Goal: Find specific page/section: Find specific page/section

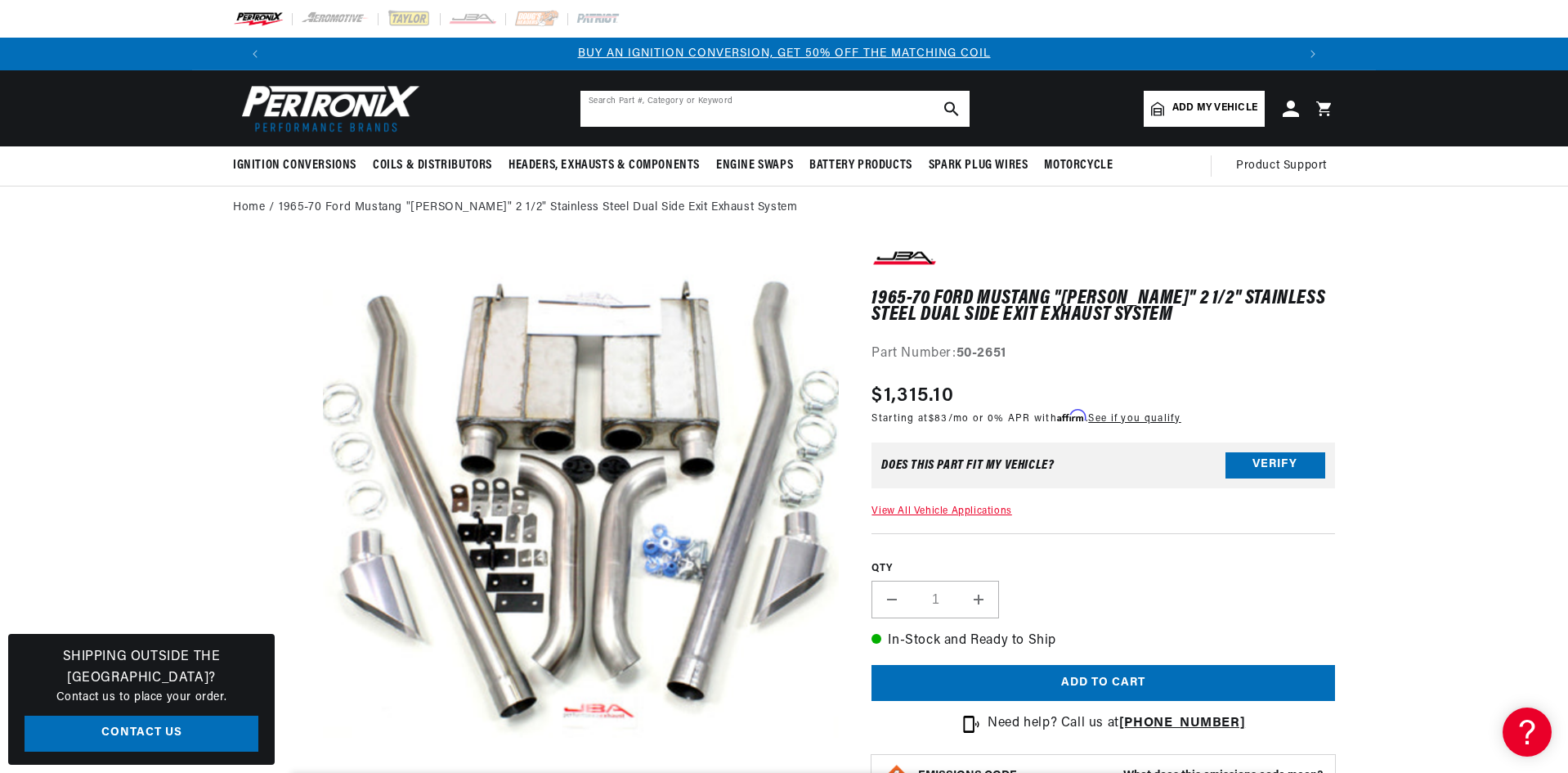
click at [630, 97] on input "text" at bounding box center [775, 109] width 389 height 36
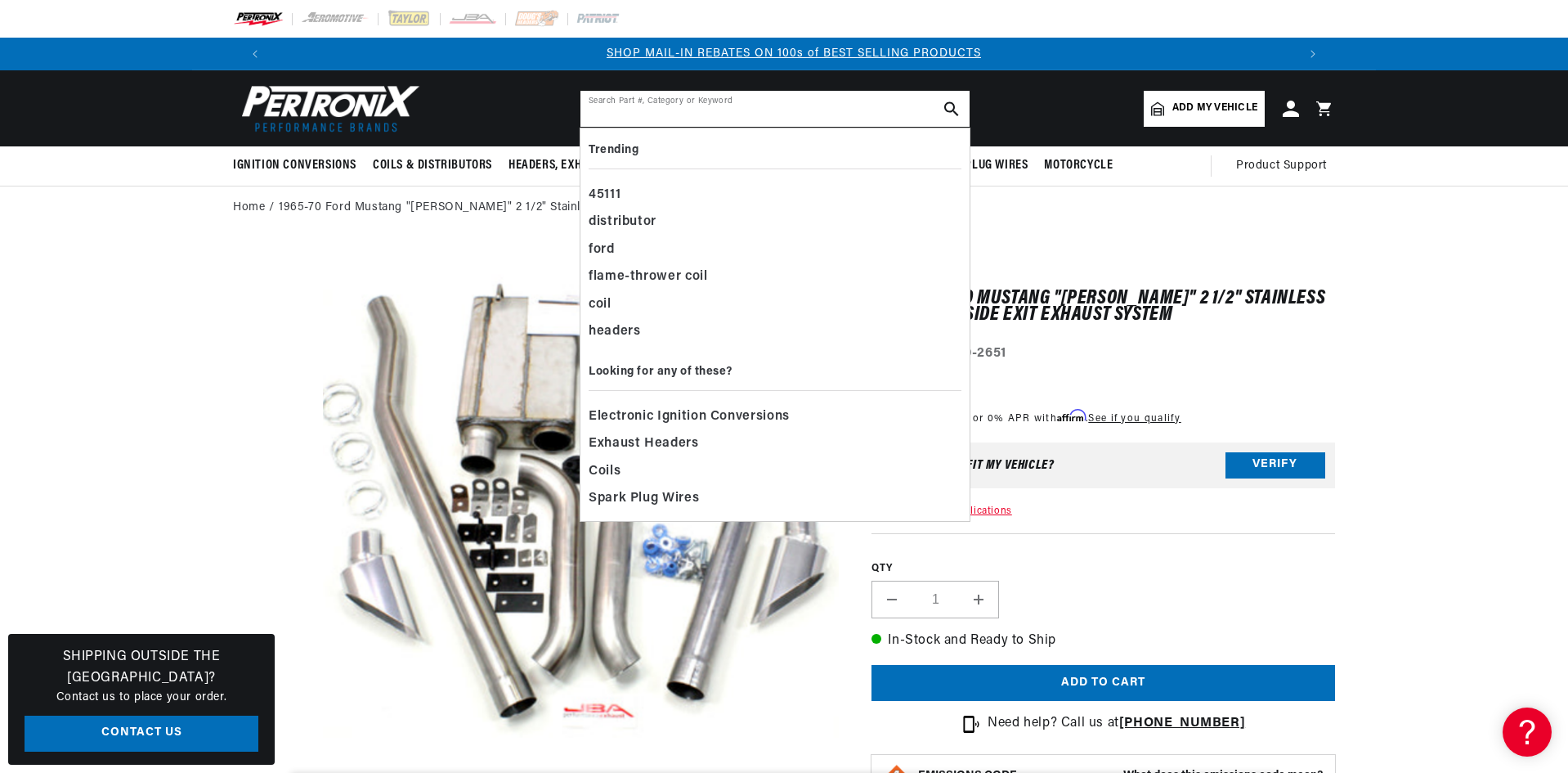
scroll to position [0, 1021]
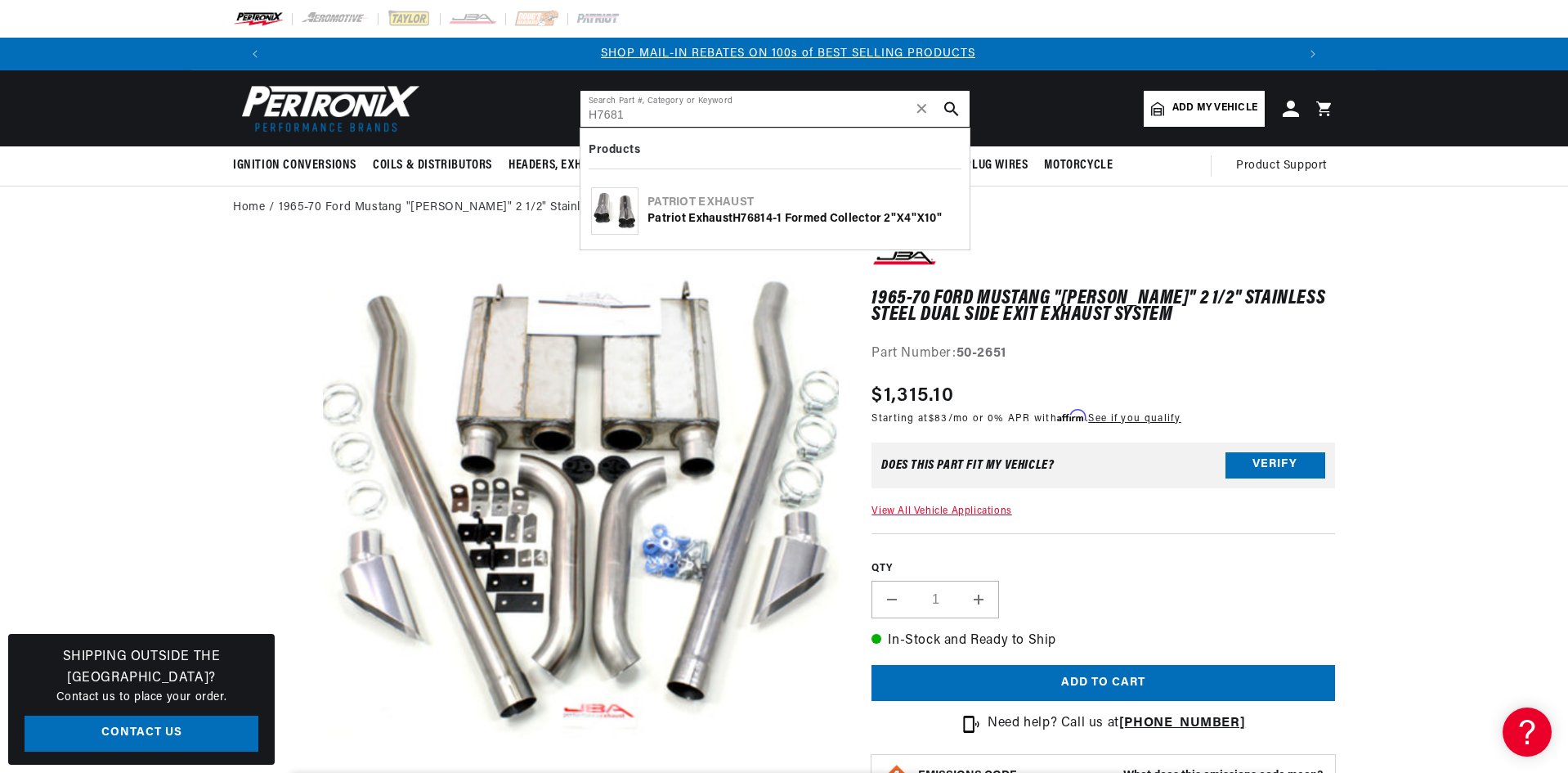
type input "H7681"
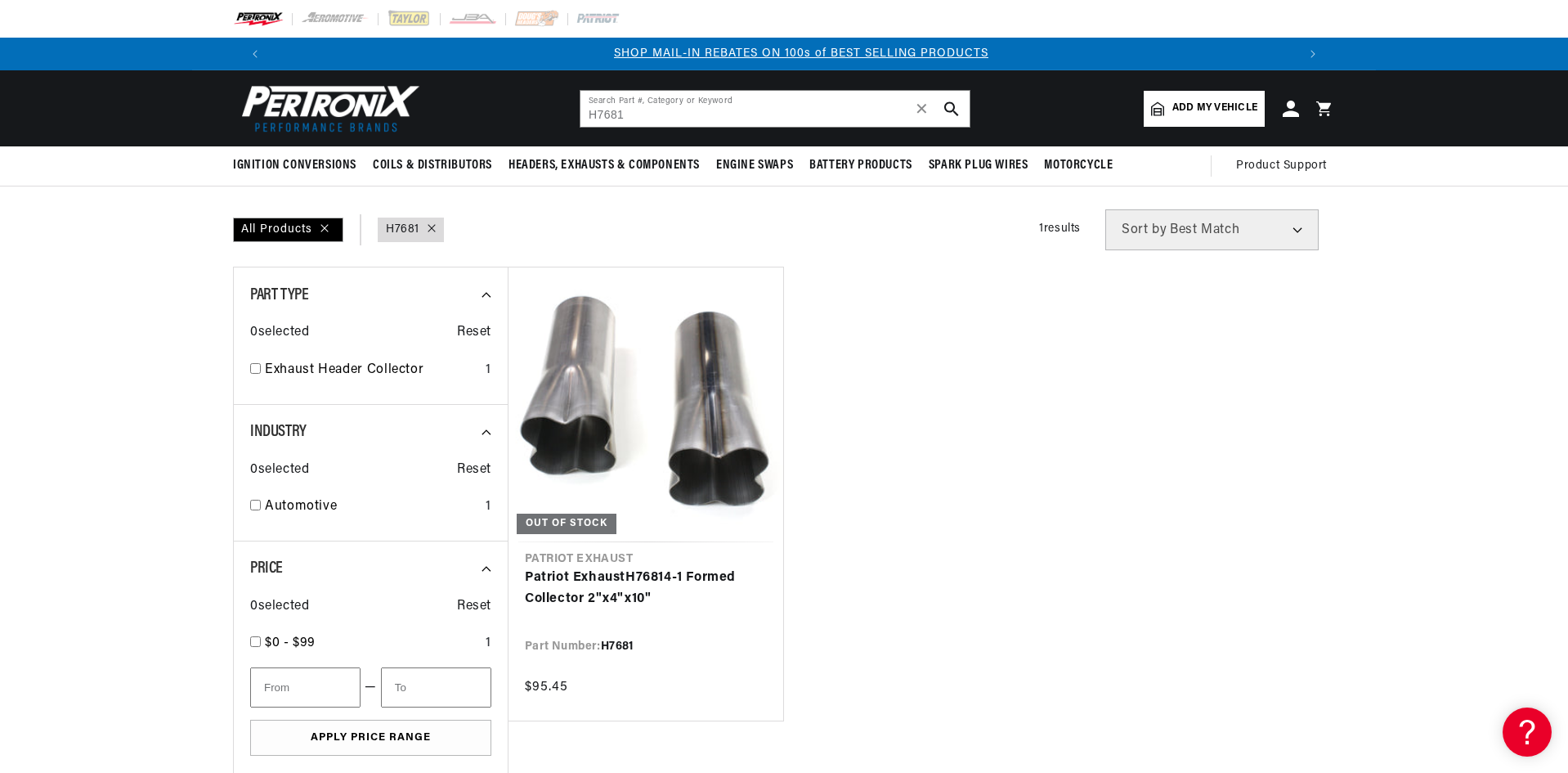
scroll to position [0, 1021]
click at [672, 115] on input "H7681" at bounding box center [775, 109] width 389 height 36
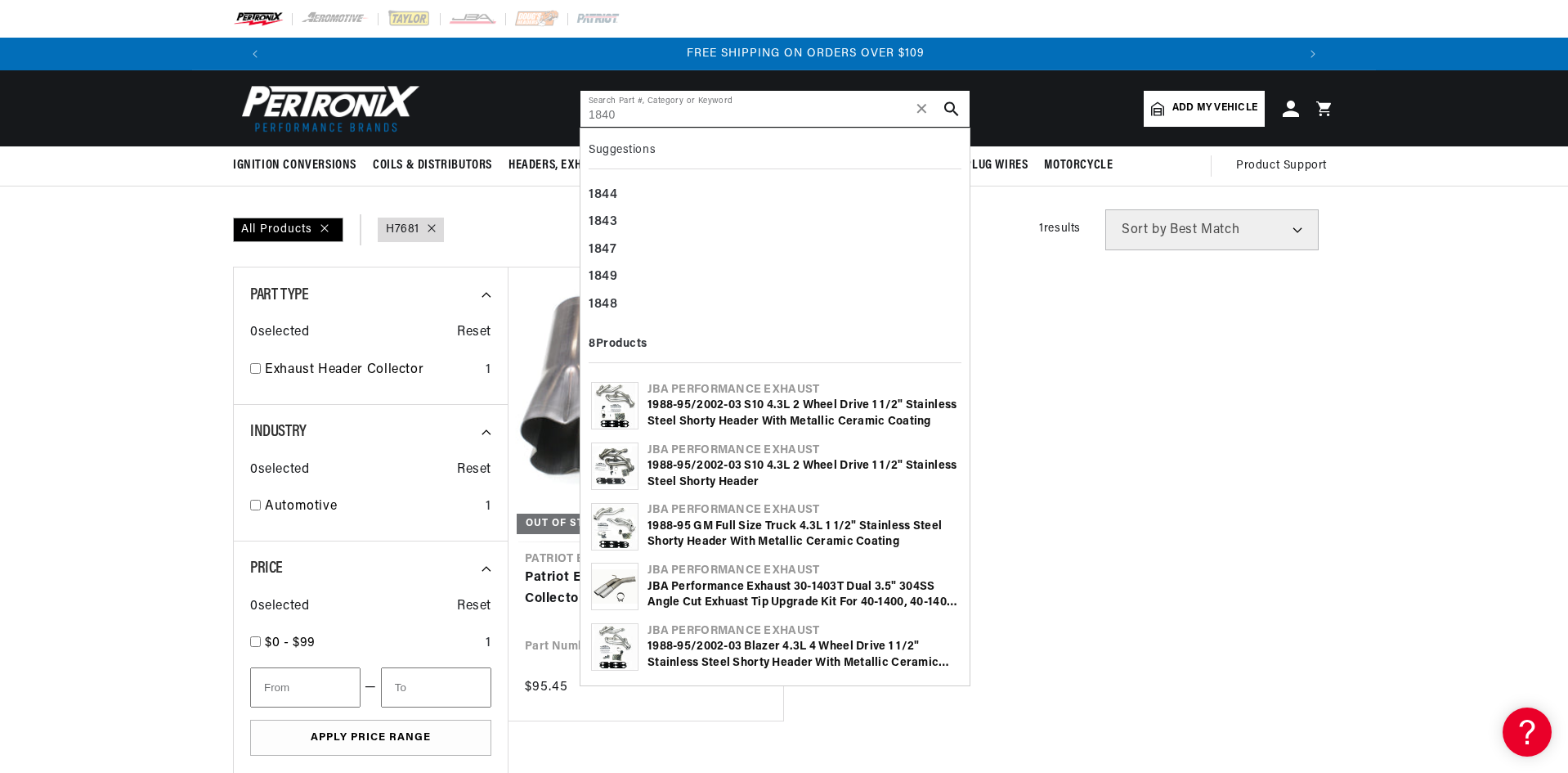
scroll to position [0, 2042]
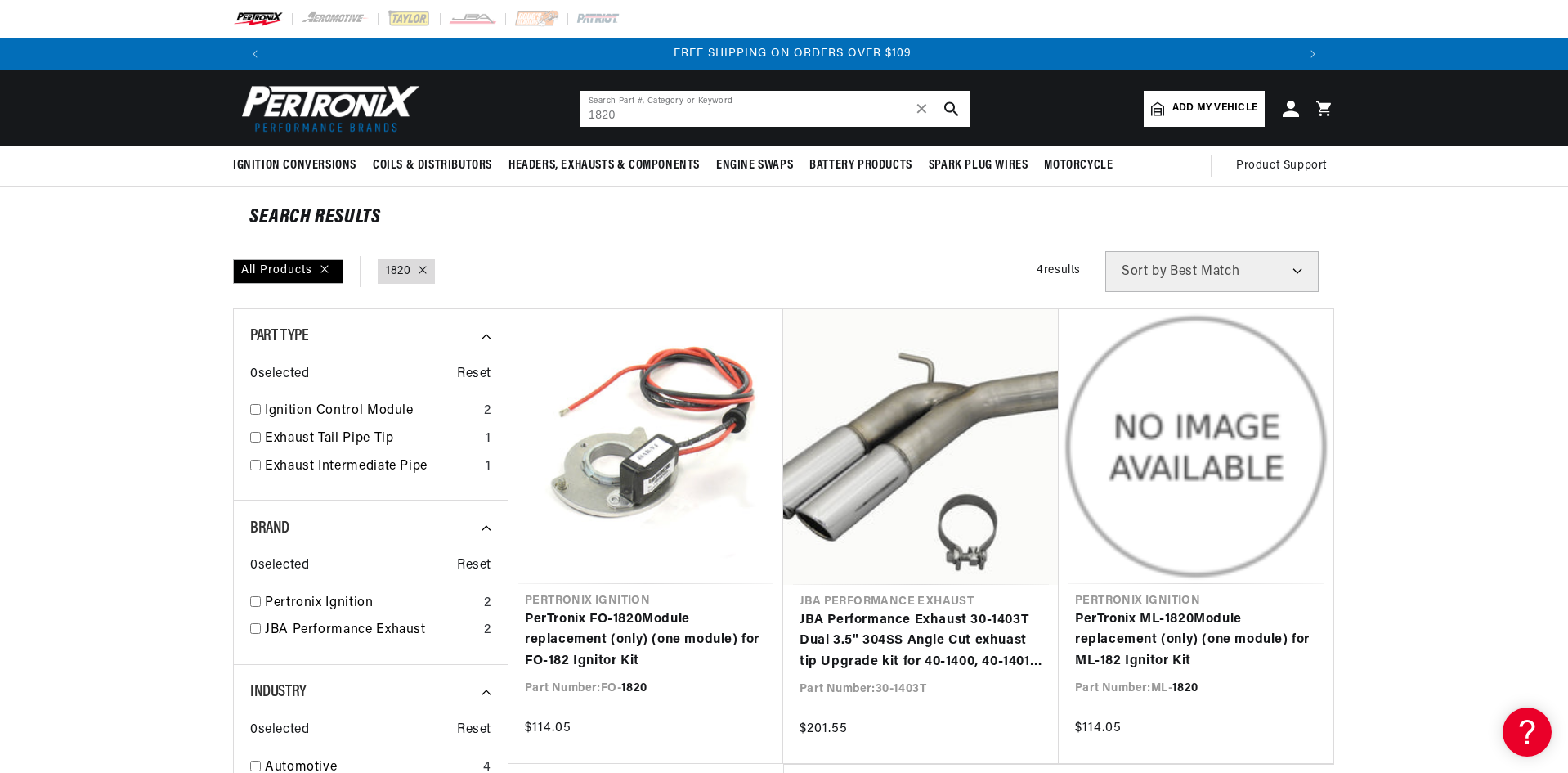
click at [644, 111] on input "1820" at bounding box center [775, 109] width 389 height 36
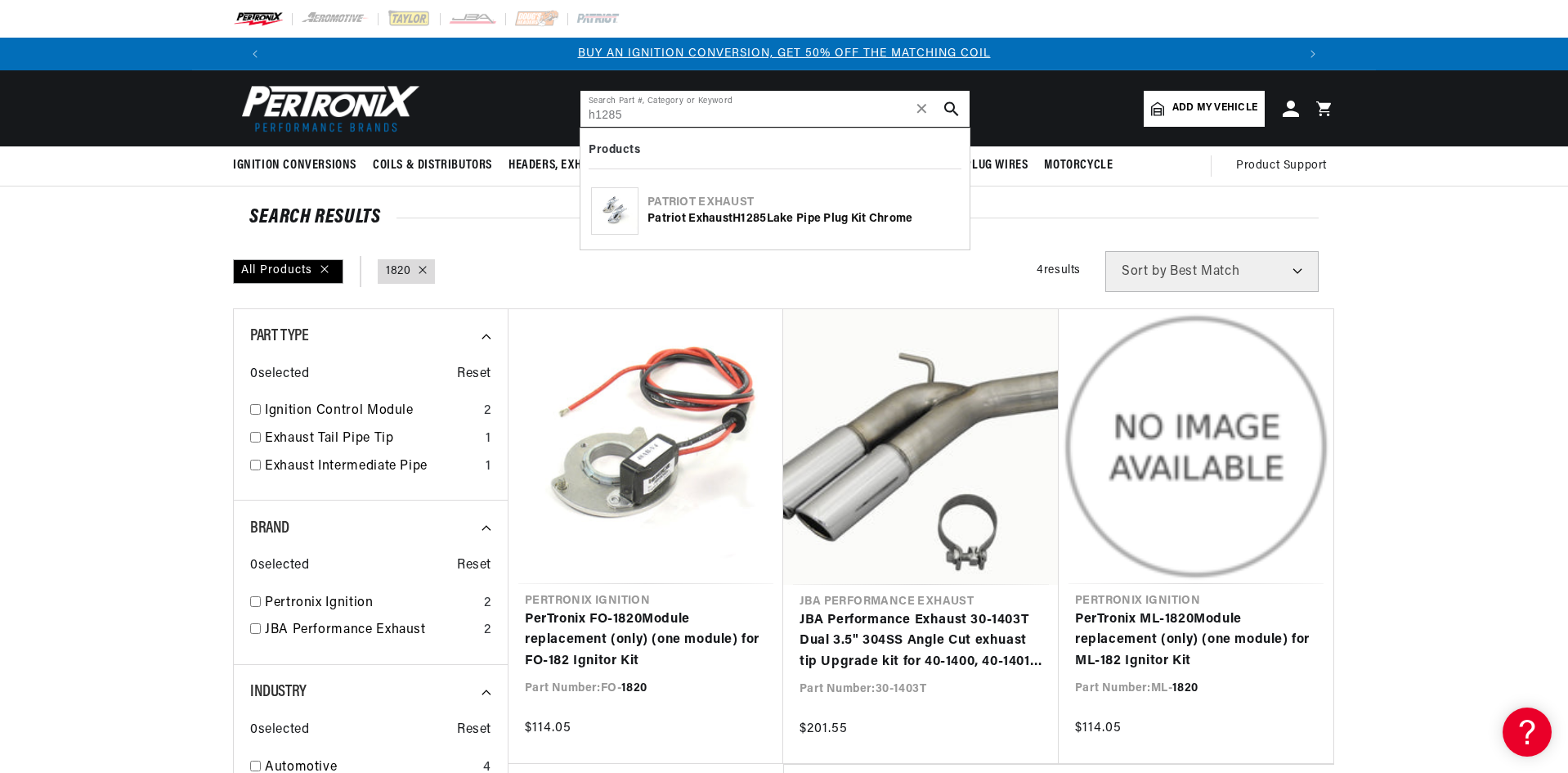
type input "h1285"
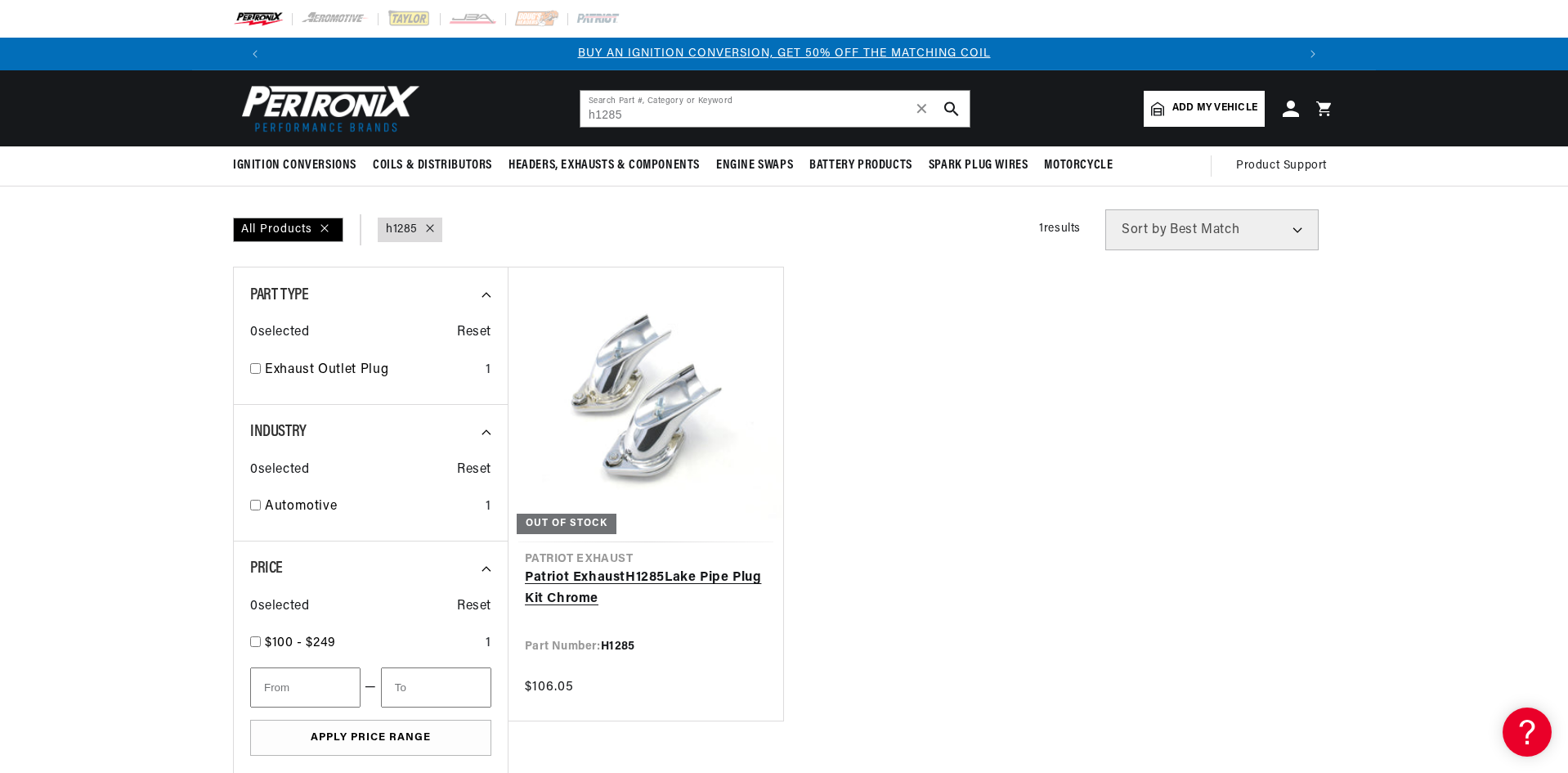
click at [654, 568] on link "Patriot Exhaust H1285 Lake Pipe Plug Kit Chrome" at bounding box center [646, 589] width 242 height 42
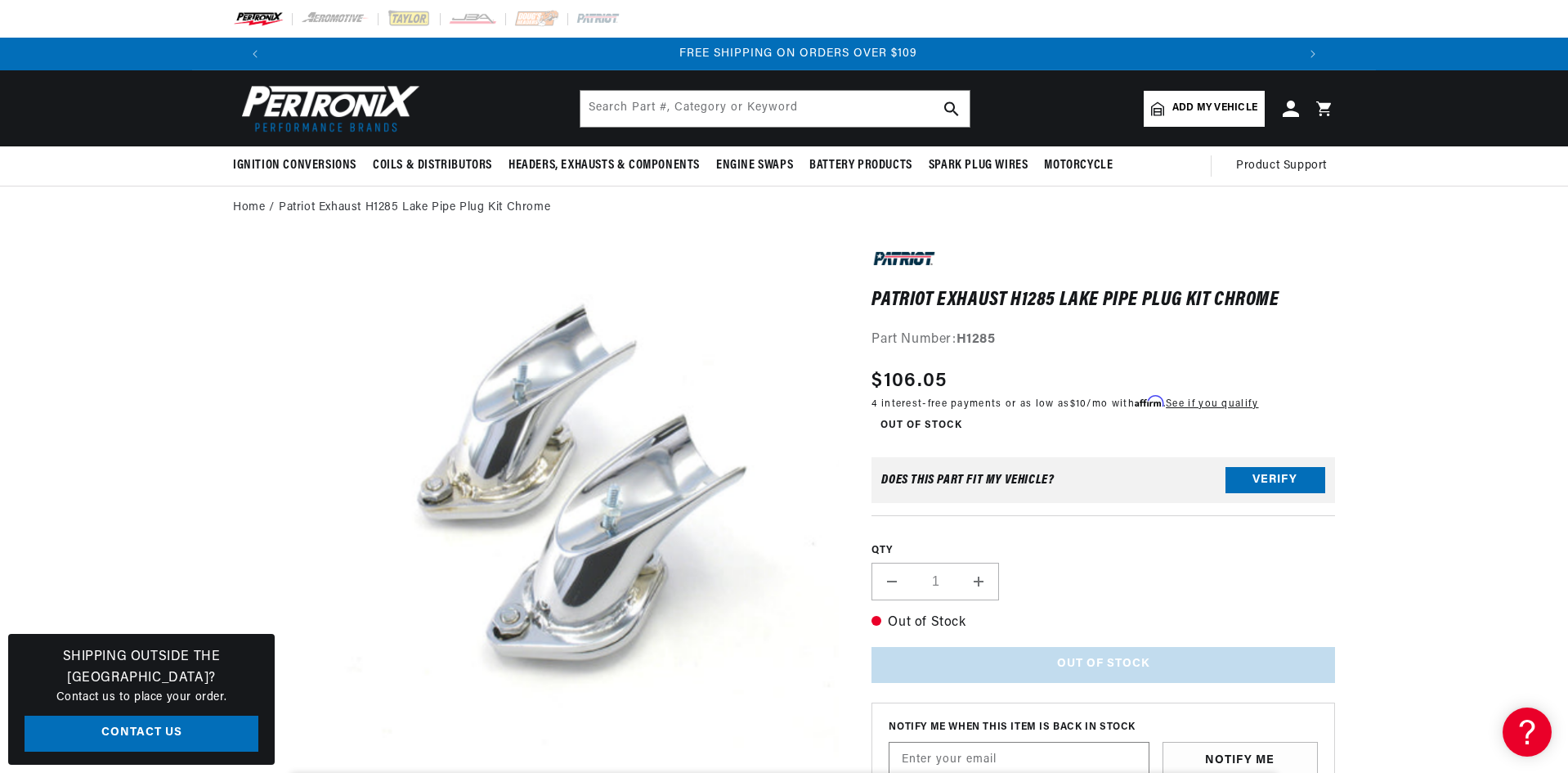
scroll to position [0, 2042]
click at [618, 106] on input "text" at bounding box center [775, 109] width 389 height 36
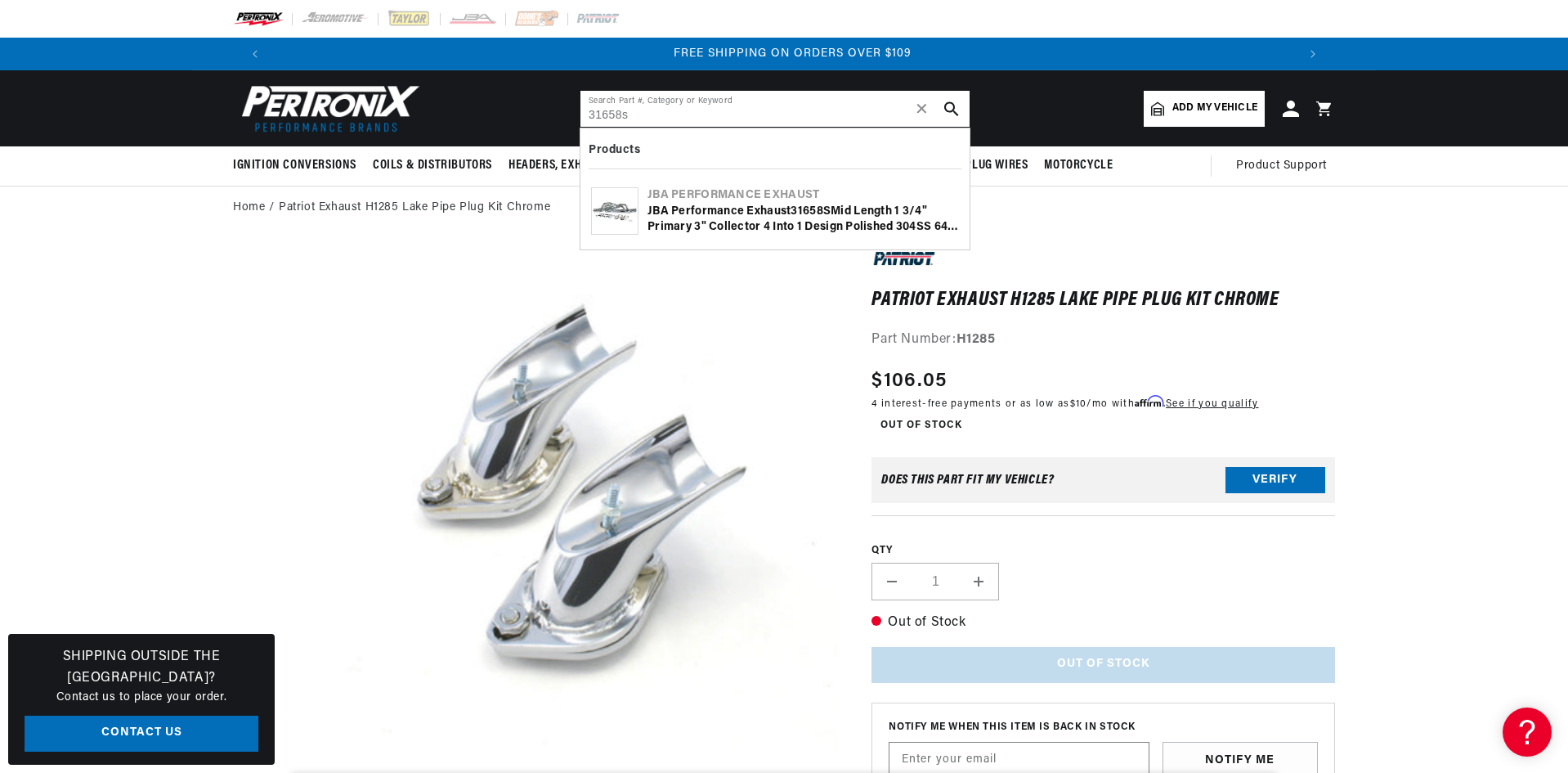
type input "31658s"
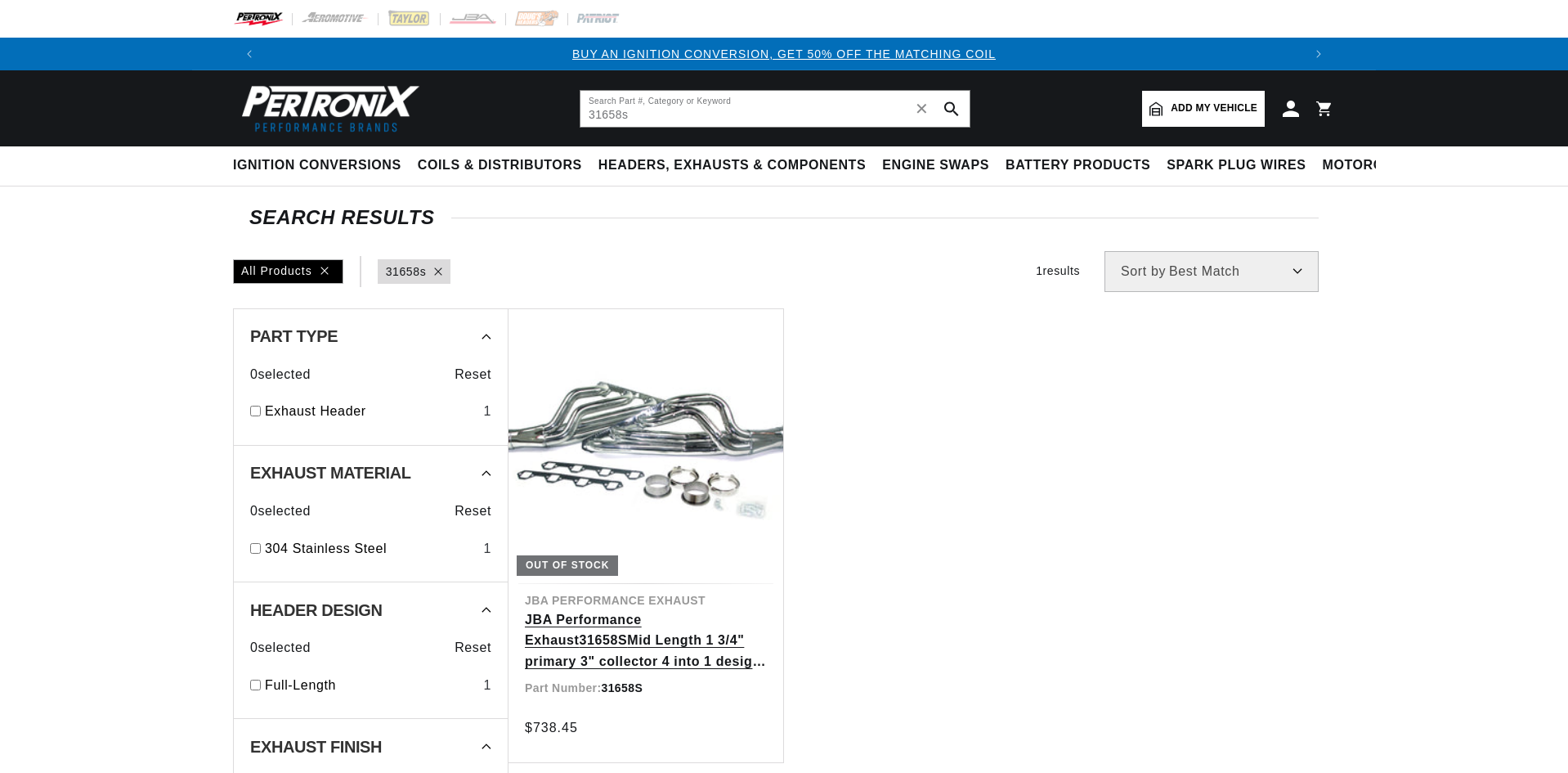
click at [696, 609] on link "JBA Performance Exhaust 31658S Mid Length 1 3/4" primary 3" collector 4 into 1 …" at bounding box center [646, 641] width 242 height 63
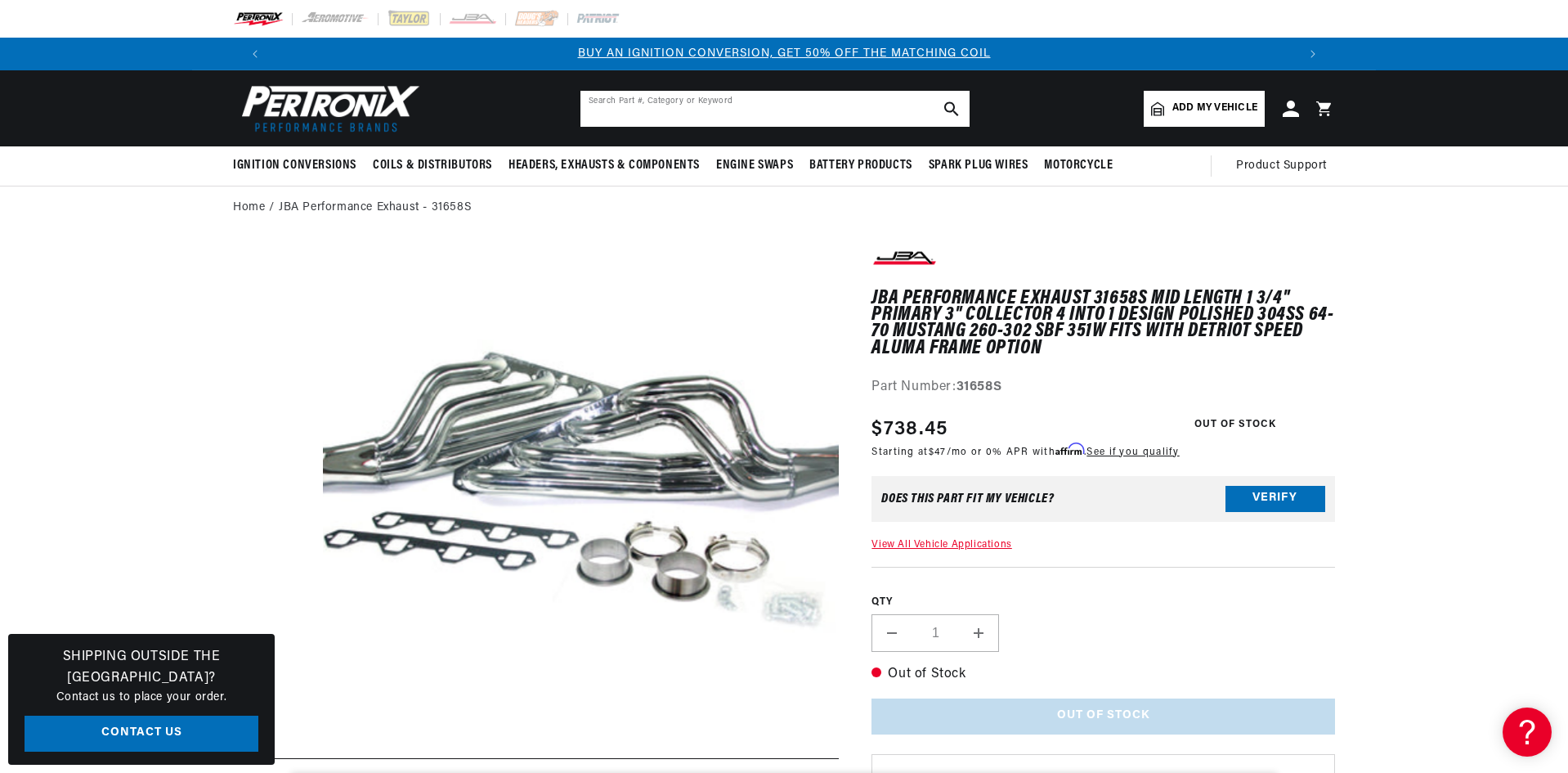
click at [622, 93] on input "text" at bounding box center [775, 109] width 389 height 36
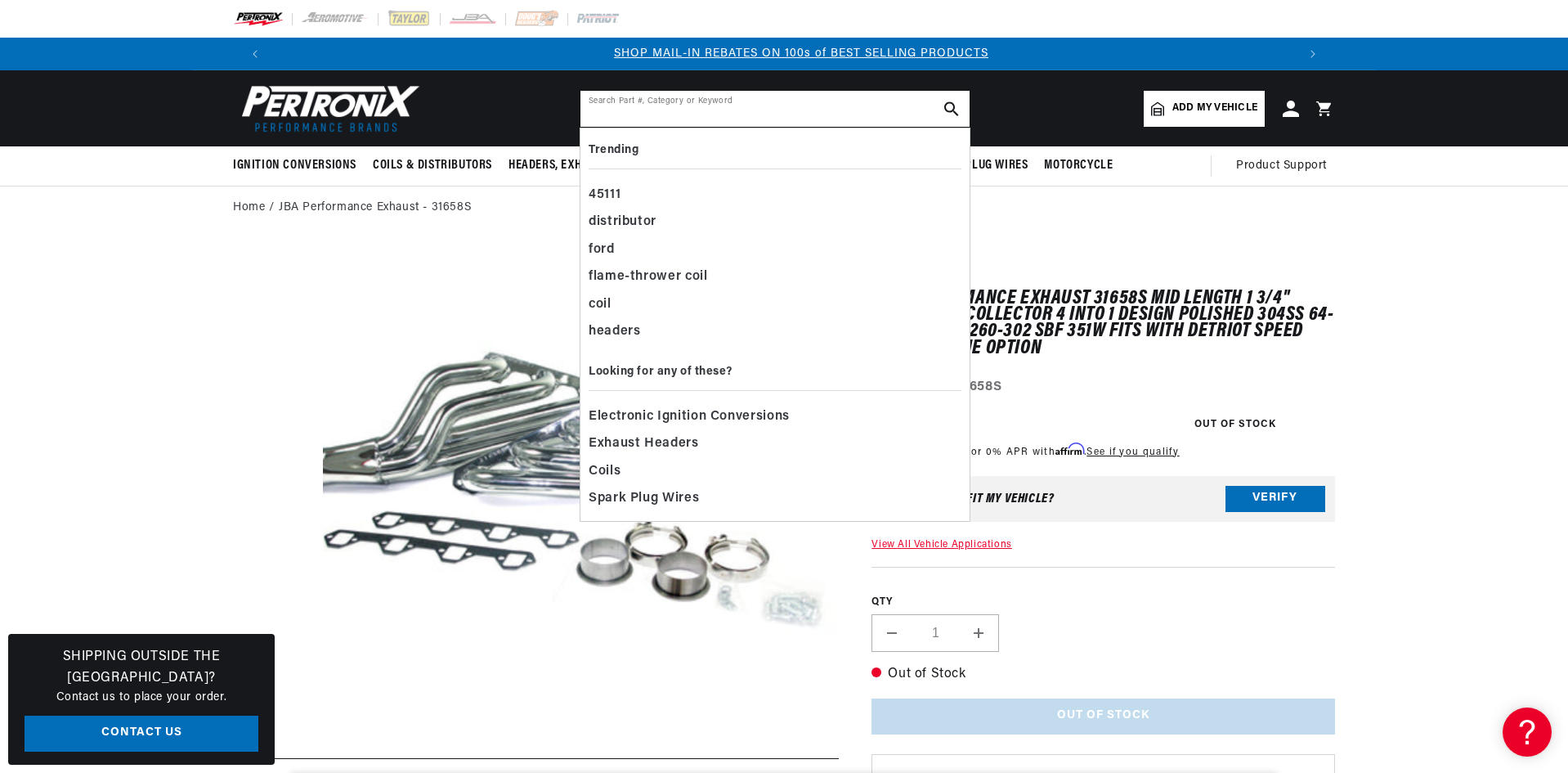
scroll to position [0, 1021]
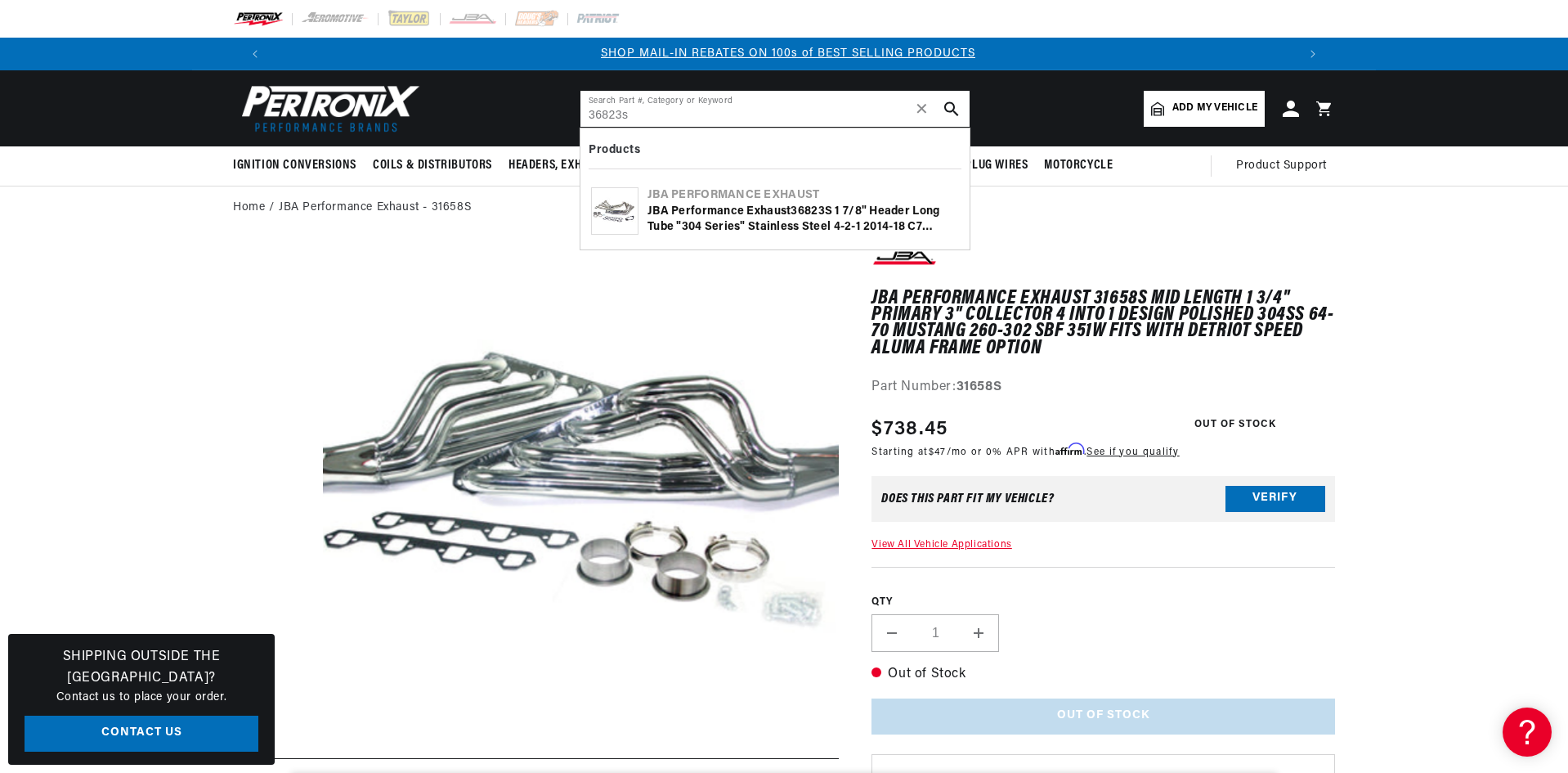
type input "36823s"
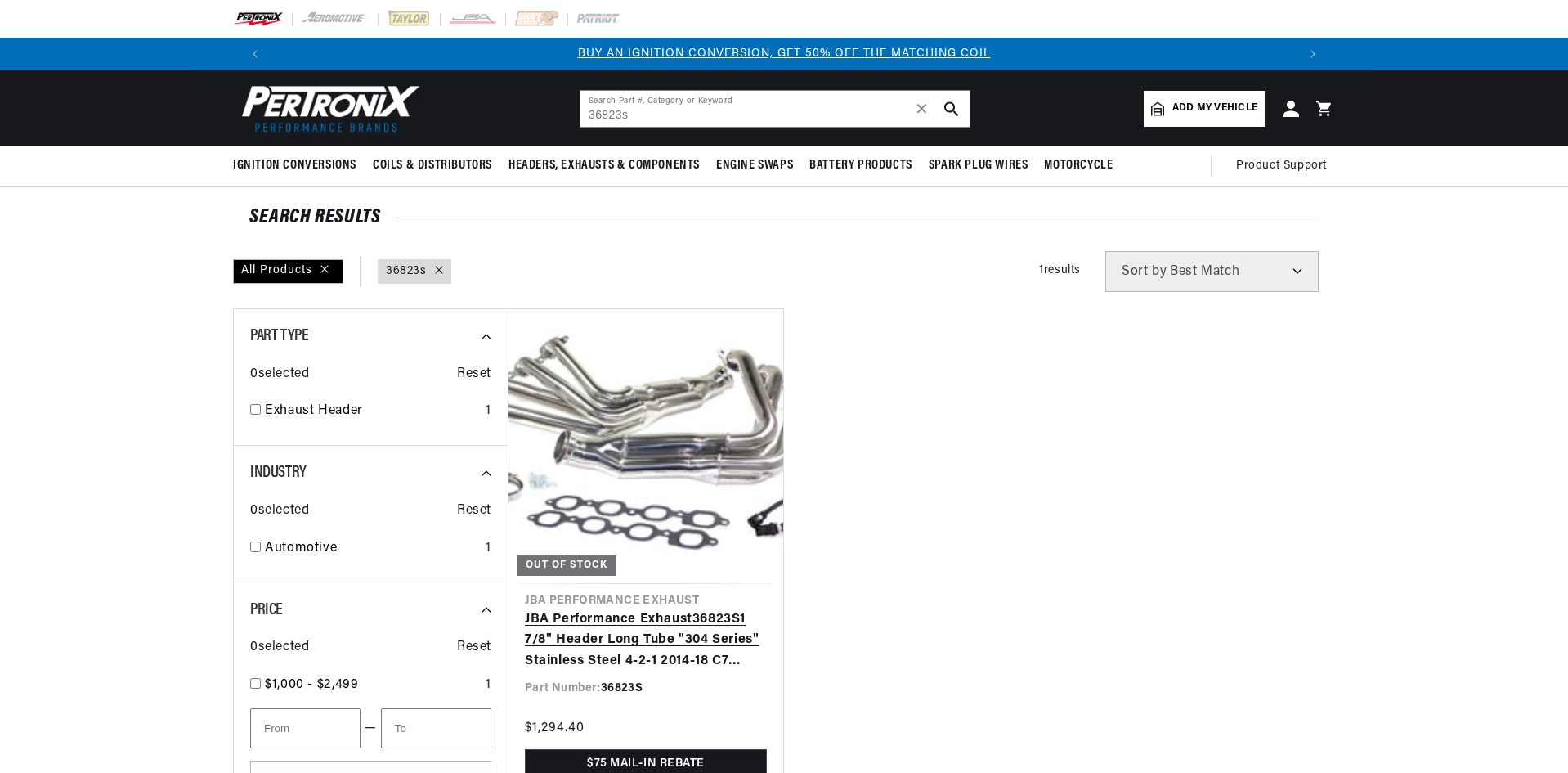
click at [664, 609] on link "JBA Performance Exhaust 36823S 1 7/8" Header Long Tube "304 Series" Stainless S…" at bounding box center [646, 641] width 242 height 63
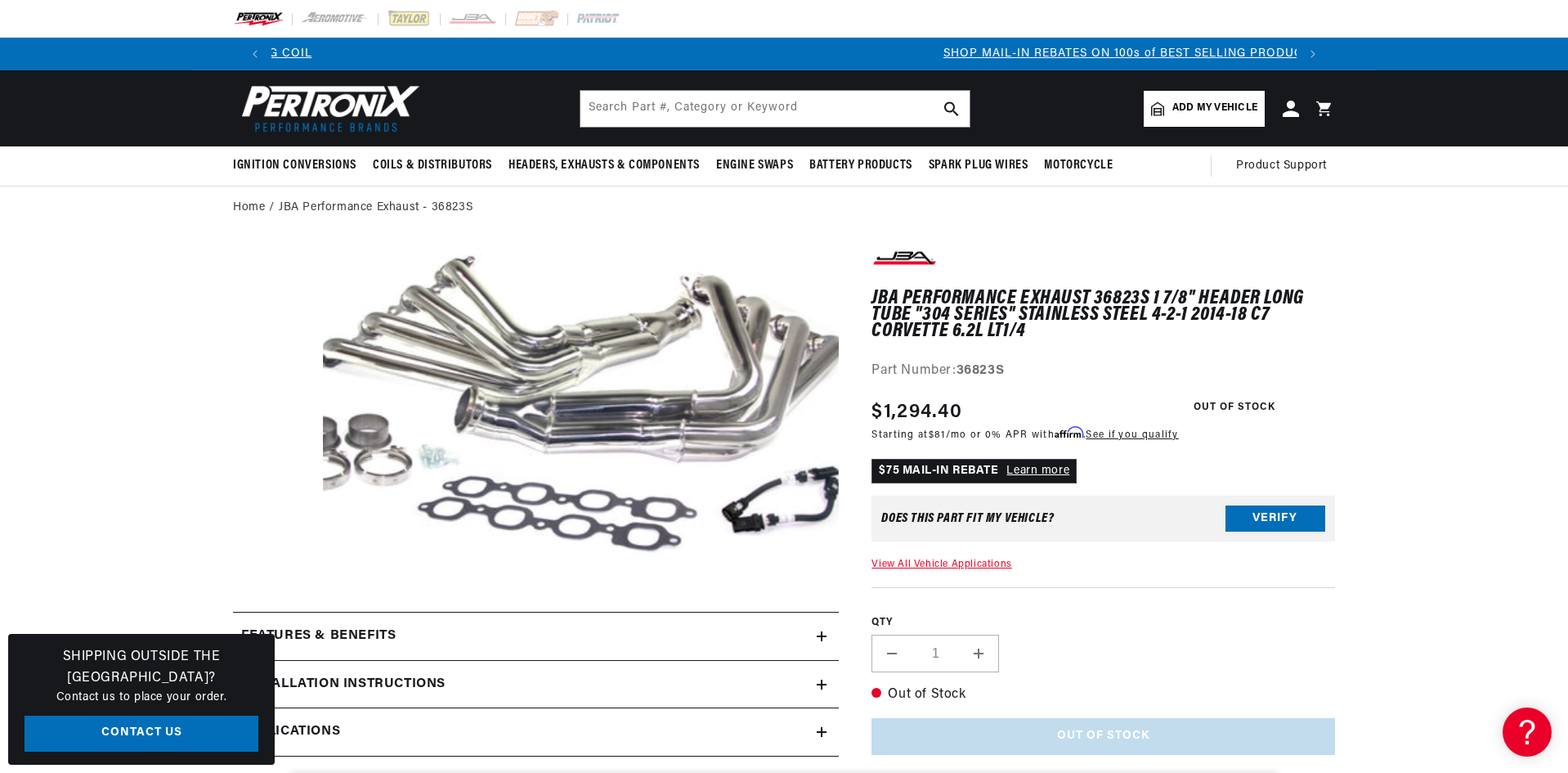
scroll to position [0, 924]
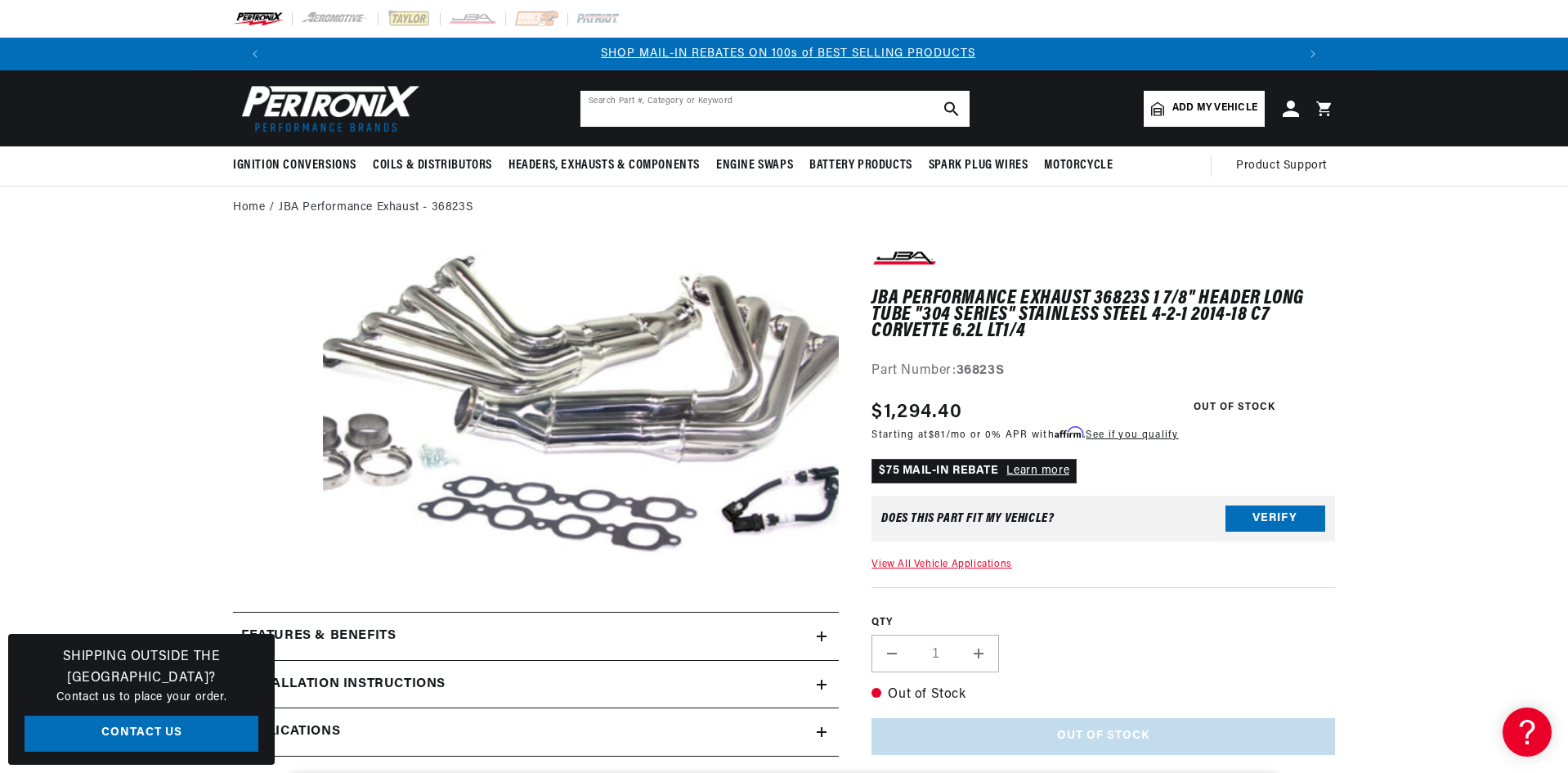
click at [665, 99] on input "text" at bounding box center [775, 109] width 389 height 36
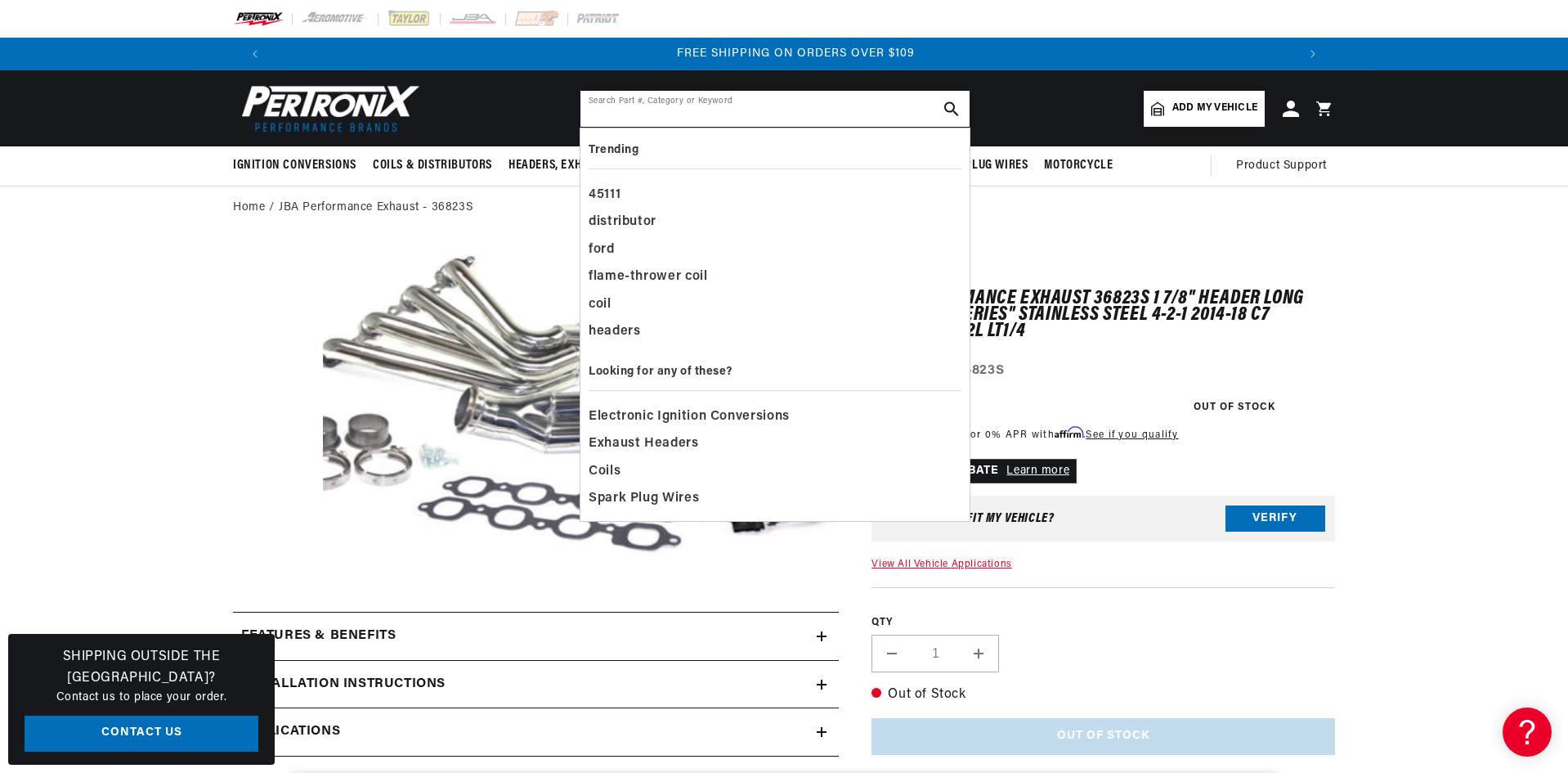
scroll to position [0, 2042]
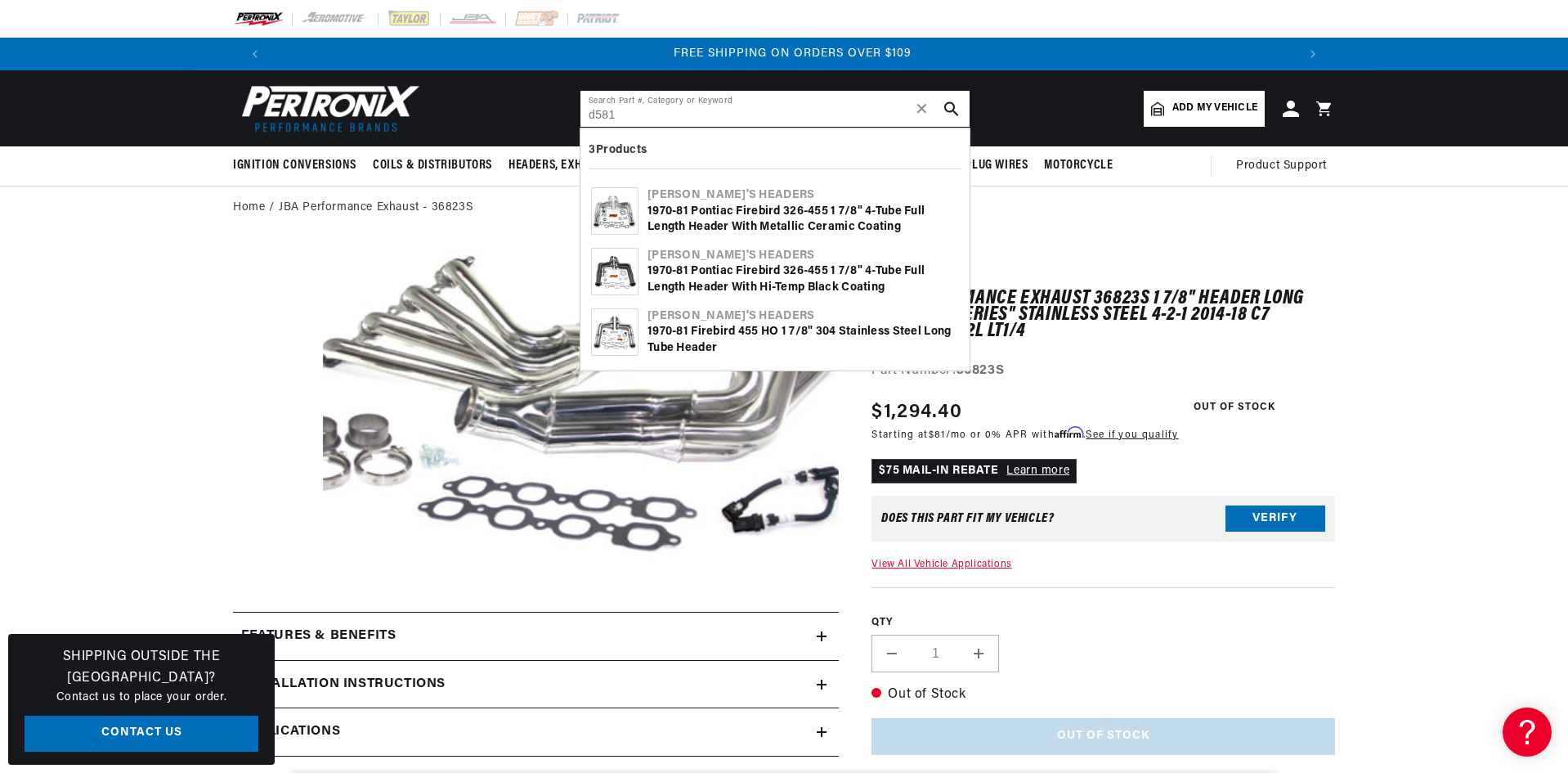
type input "d581"
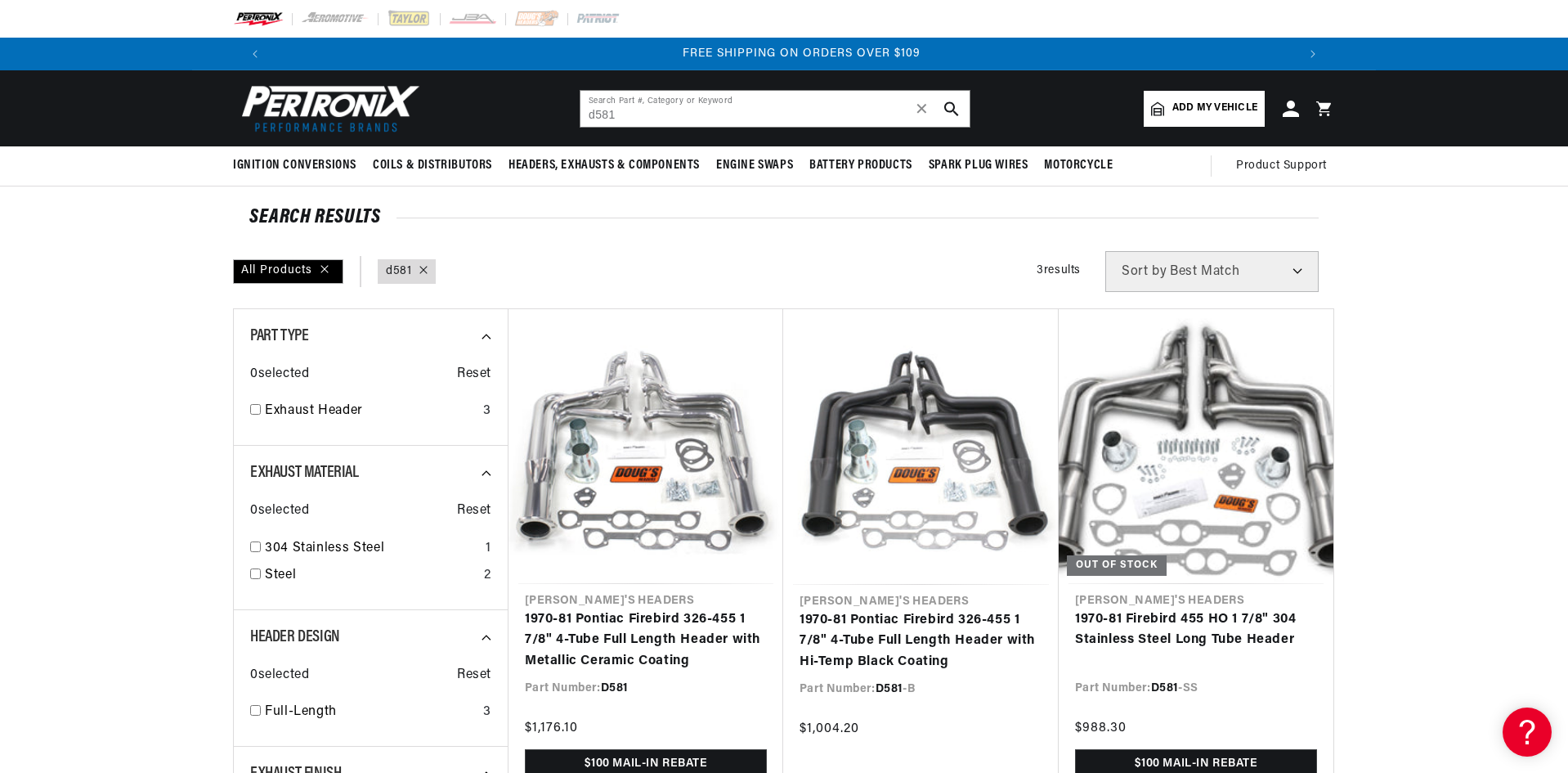
scroll to position [0, 2042]
